Goal: Transaction & Acquisition: Purchase product/service

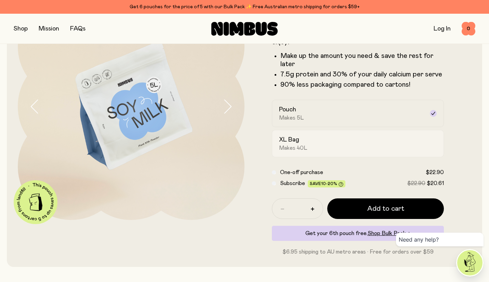
scroll to position [74, 0]
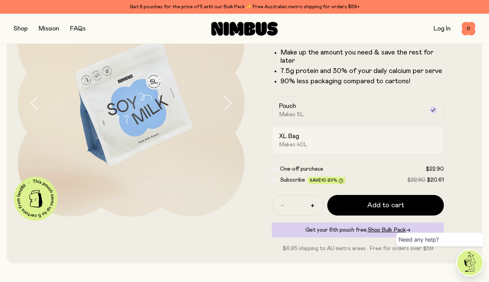
click at [307, 134] on div "XL Bag Makes 40L" at bounding box center [351, 140] width 145 height 16
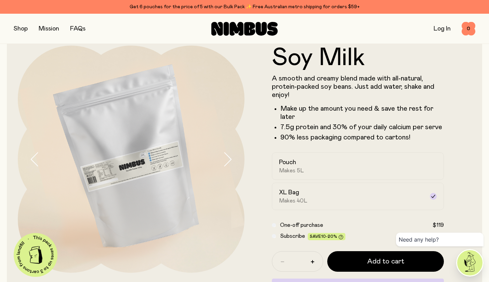
scroll to position [15, 0]
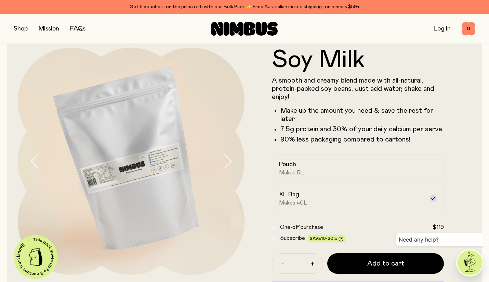
click at [227, 159] on icon "button" at bounding box center [228, 161] width 10 height 14
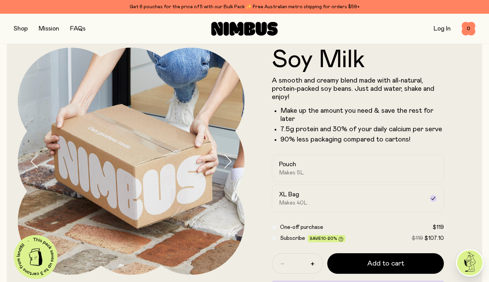
click at [227, 159] on icon "button" at bounding box center [228, 161] width 10 height 14
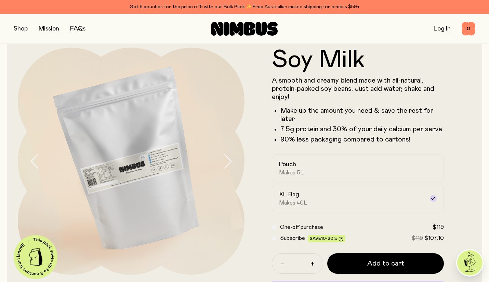
scroll to position [26, 0]
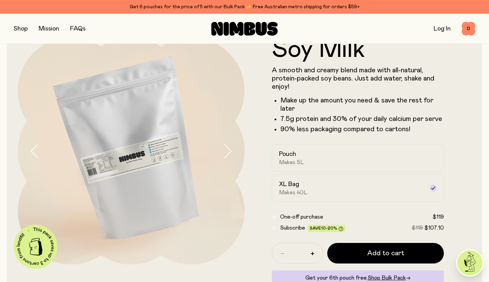
click at [230, 148] on icon "button" at bounding box center [228, 151] width 10 height 14
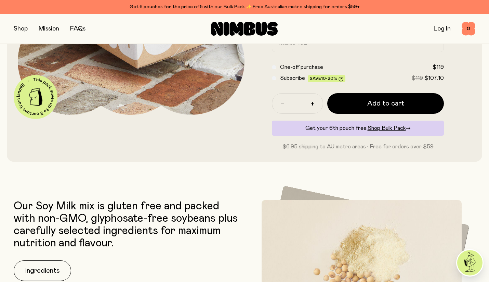
scroll to position [176, 0]
click at [22, 28] on button "button" at bounding box center [21, 29] width 14 height 10
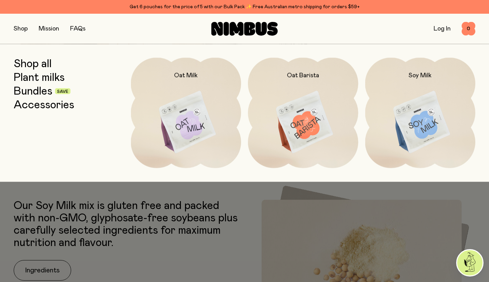
click at [43, 90] on link "Bundles" at bounding box center [33, 91] width 39 height 12
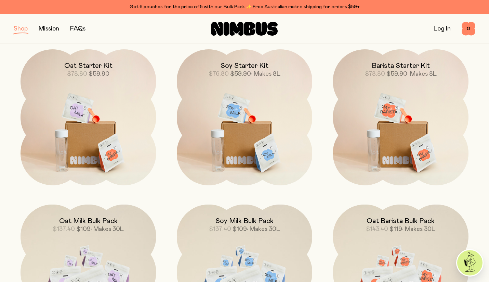
scroll to position [100, 0]
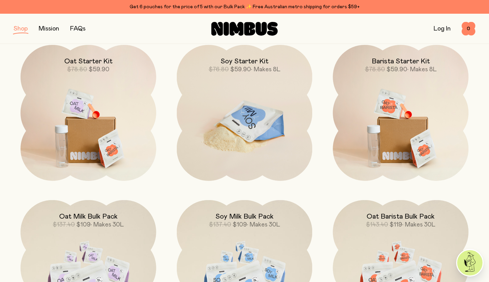
click at [251, 63] on h2 "Soy Starter Kit" at bounding box center [245, 61] width 48 height 8
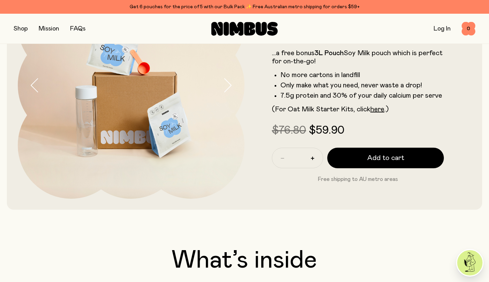
scroll to position [93, 0]
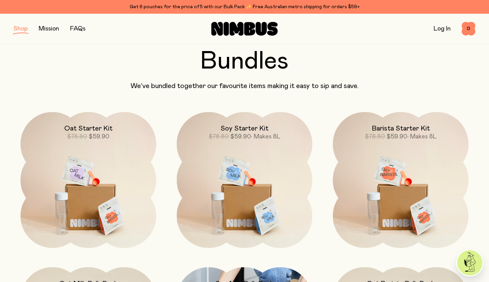
scroll to position [26, 0]
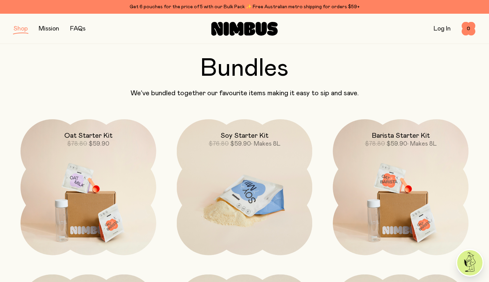
click at [243, 138] on h2 "Soy Starter Kit" at bounding box center [245, 135] width 48 height 8
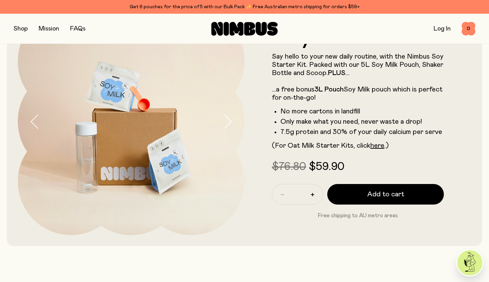
scroll to position [56, 0]
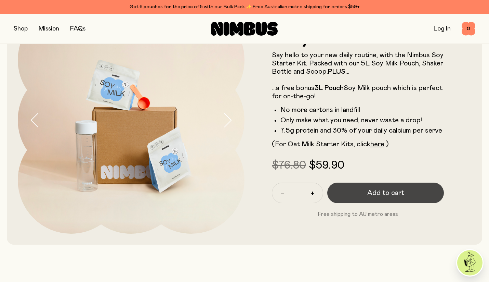
click at [377, 197] on button "Add to cart" at bounding box center [386, 192] width 117 height 21
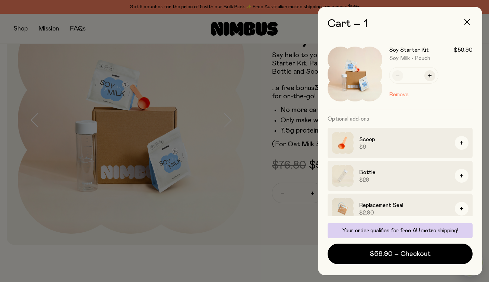
scroll to position [8, 0]
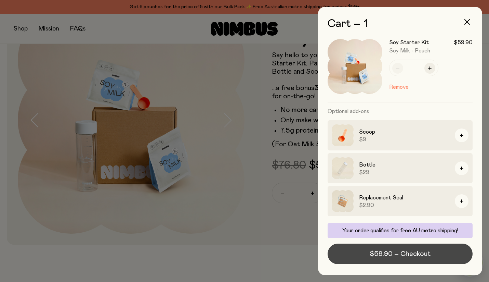
click at [395, 253] on span "$59.90 – Checkout" at bounding box center [400, 254] width 61 height 10
